Goal: Communication & Community: Answer question/provide support

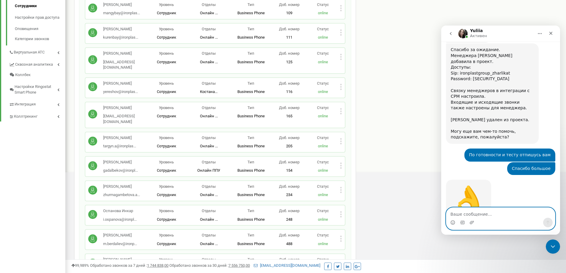
click at [501, 212] on textarea "Ваше сообщение..." at bounding box center [500, 213] width 109 height 10
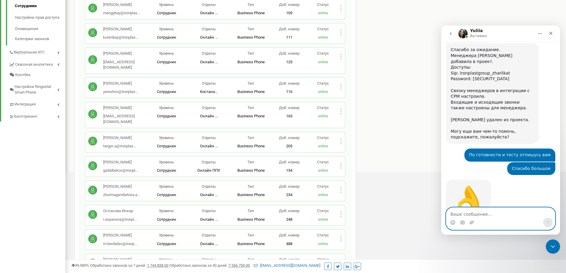
click at [491, 215] on textarea "Ваше сообщение..." at bounding box center [500, 213] width 109 height 10
click at [464, 215] on textarea "Ваше сообщение..." at bounding box center [500, 213] width 109 height 10
type textarea ">"
type textarea "[PERSON_NAME] спасибо большо е"
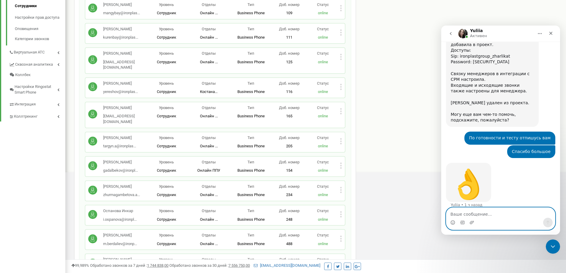
scroll to position [423, 0]
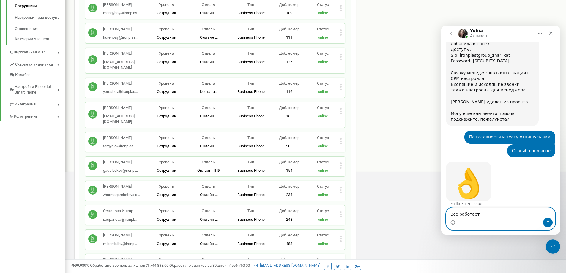
type textarea "Все работает"
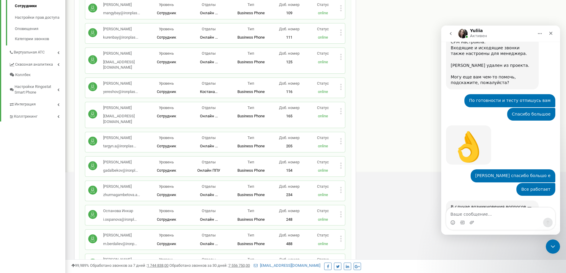
scroll to position [543, 0]
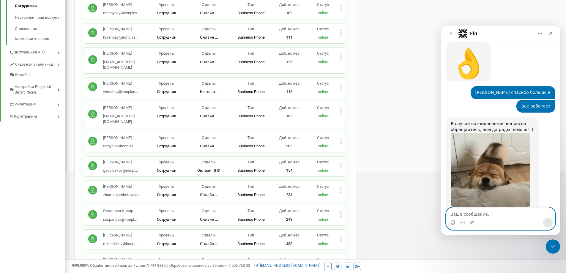
click at [477, 214] on textarea "Ваше сообщение..." at bounding box center [500, 213] width 109 height 10
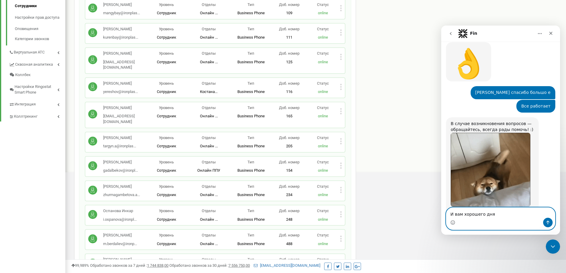
type textarea "И вам хорошего дня"
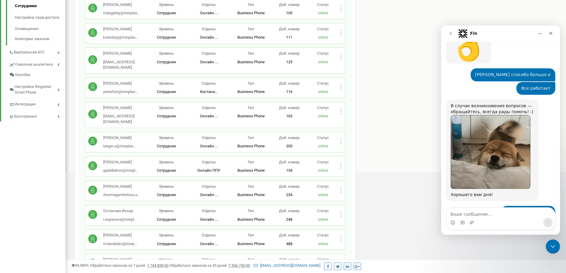
scroll to position [608, 0]
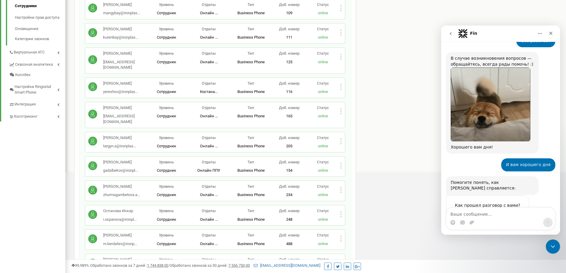
click at [514, 212] on span "Великолепно" at bounding box center [515, 217] width 11 height 11
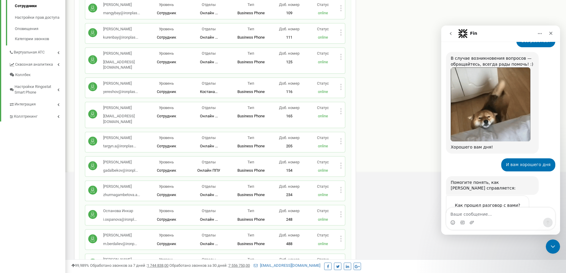
scroll to position [624, 0]
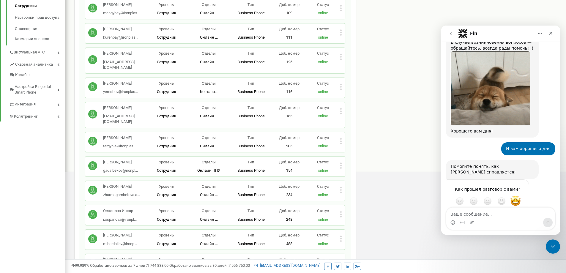
click at [517, 216] on div "Отправить" at bounding box center [518, 222] width 12 height 12
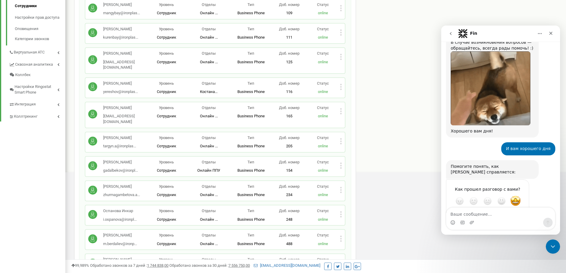
click at [516, 196] on span "Великолепно" at bounding box center [515, 201] width 11 height 11
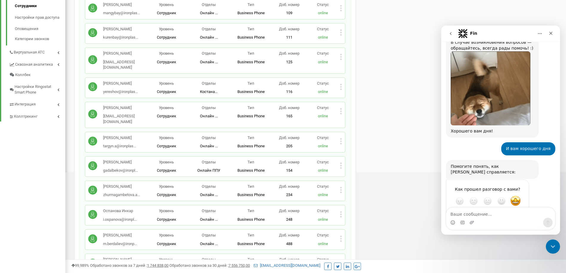
click at [519, 216] on div "Отправить" at bounding box center [518, 222] width 12 height 12
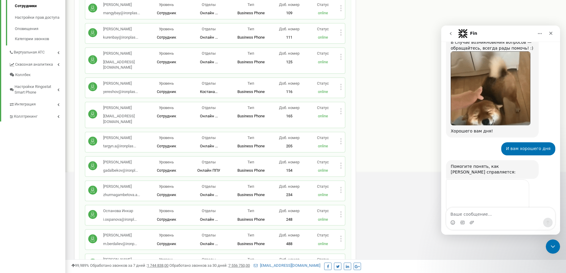
scroll to position [601, 0]
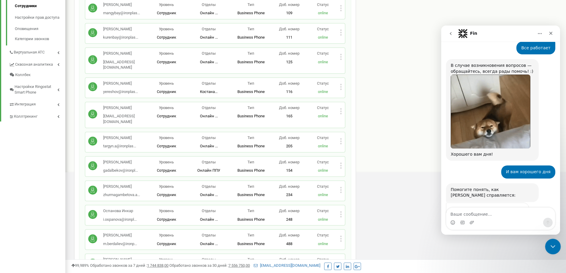
drag, startPoint x: 553, startPoint y: 248, endPoint x: 549, endPoint y: 244, distance: 6.1
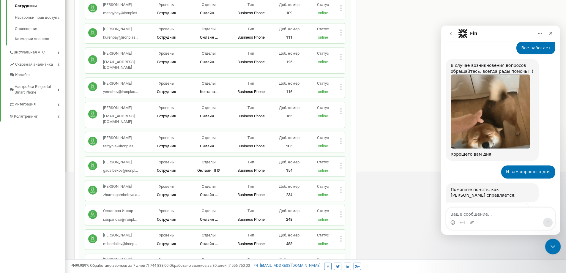
click at [554, 248] on icon "Закрыть службу сообщений Intercom" at bounding box center [551, 245] width 7 height 7
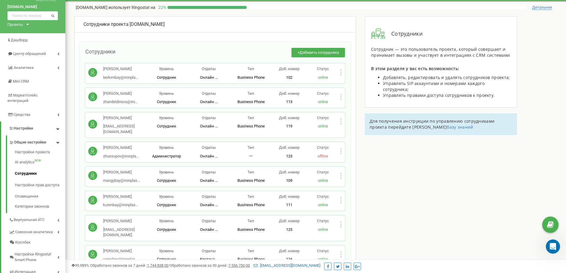
scroll to position [0, 0]
